Goal: Task Accomplishment & Management: Manage account settings

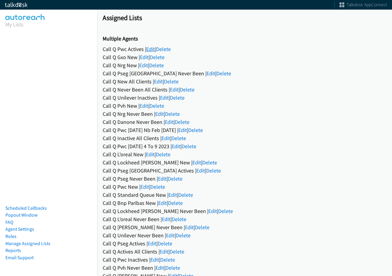
click at [149, 49] on link "Edit" at bounding box center [150, 49] width 9 height 7
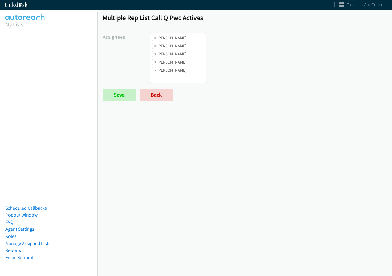
click at [193, 61] on ul "× Alana Ruiz × Charles Ross × Daquaya Johnson × Jasmin Martinez × Jordan Stehlik" at bounding box center [177, 58] width 55 height 50
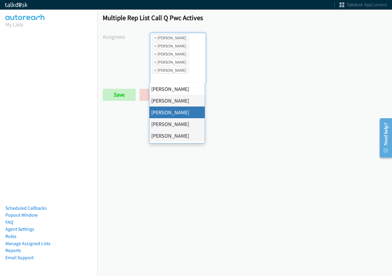
drag, startPoint x: 182, startPoint y: 110, endPoint x: 188, endPoint y: 80, distance: 30.9
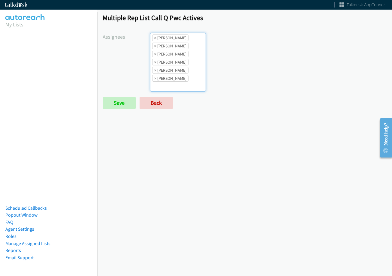
click at [189, 78] on ul "× Alana Ruiz × Cathy Shahan × Charles Ross × Daquaya Johnson × Jasmin Martinez …" at bounding box center [177, 62] width 55 height 58
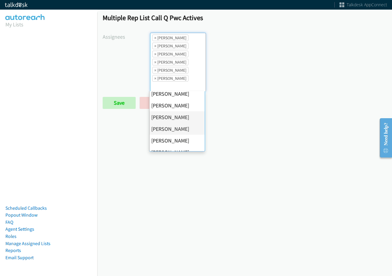
scroll to position [90, 0]
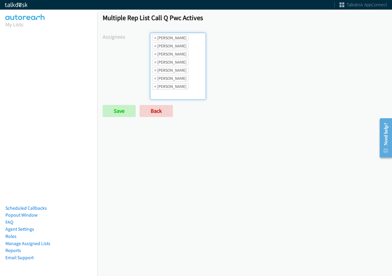
click at [183, 82] on ul "× Alana Ruiz × Cathy Shahan × Charles Ross × Daquaya Johnson × Jasmin Martinez …" at bounding box center [177, 66] width 55 height 66
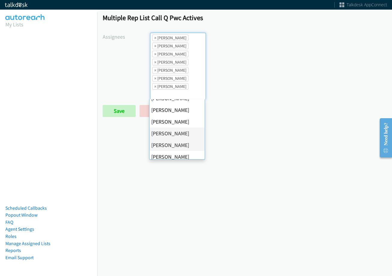
scroll to position [104, 0]
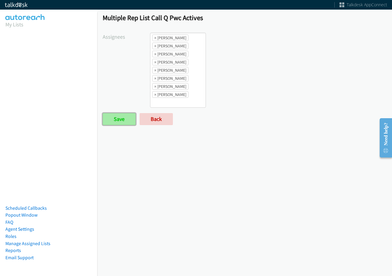
click at [128, 119] on input "Save" at bounding box center [119, 119] width 33 height 12
